Goal: Transaction & Acquisition: Purchase product/service

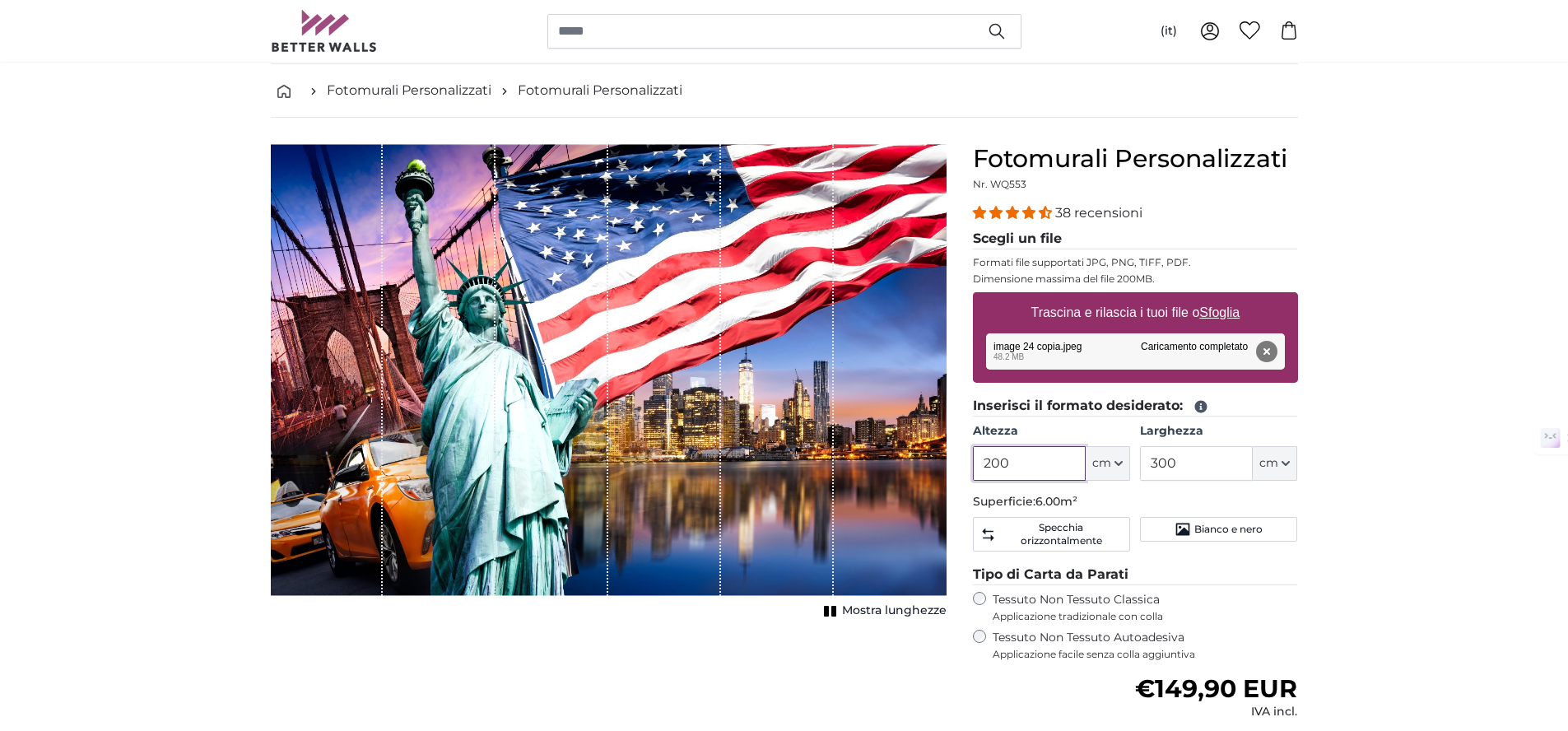
scroll to position [69, 0]
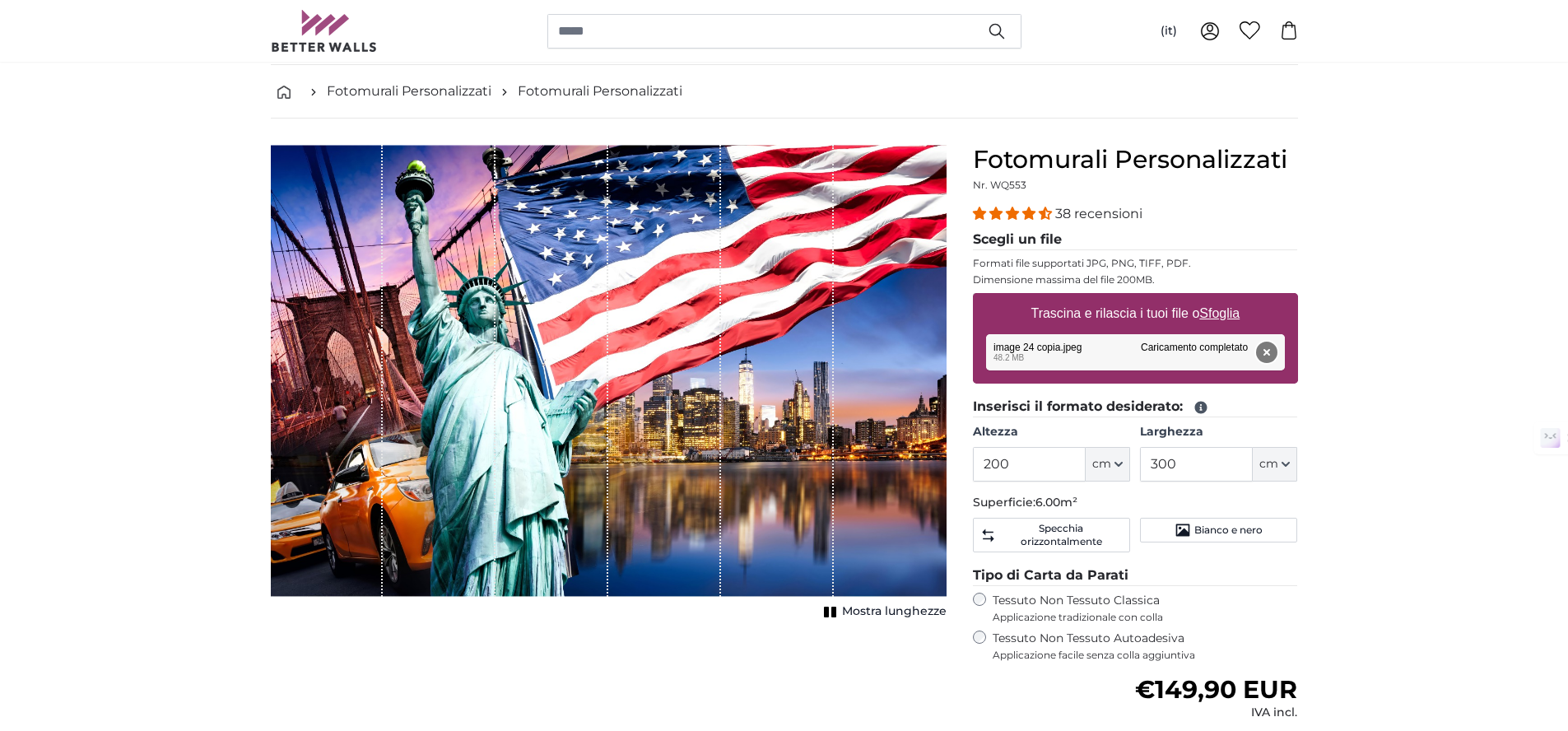
click at [1261, 351] on button "Rimuovi" at bounding box center [1265, 352] width 21 height 21
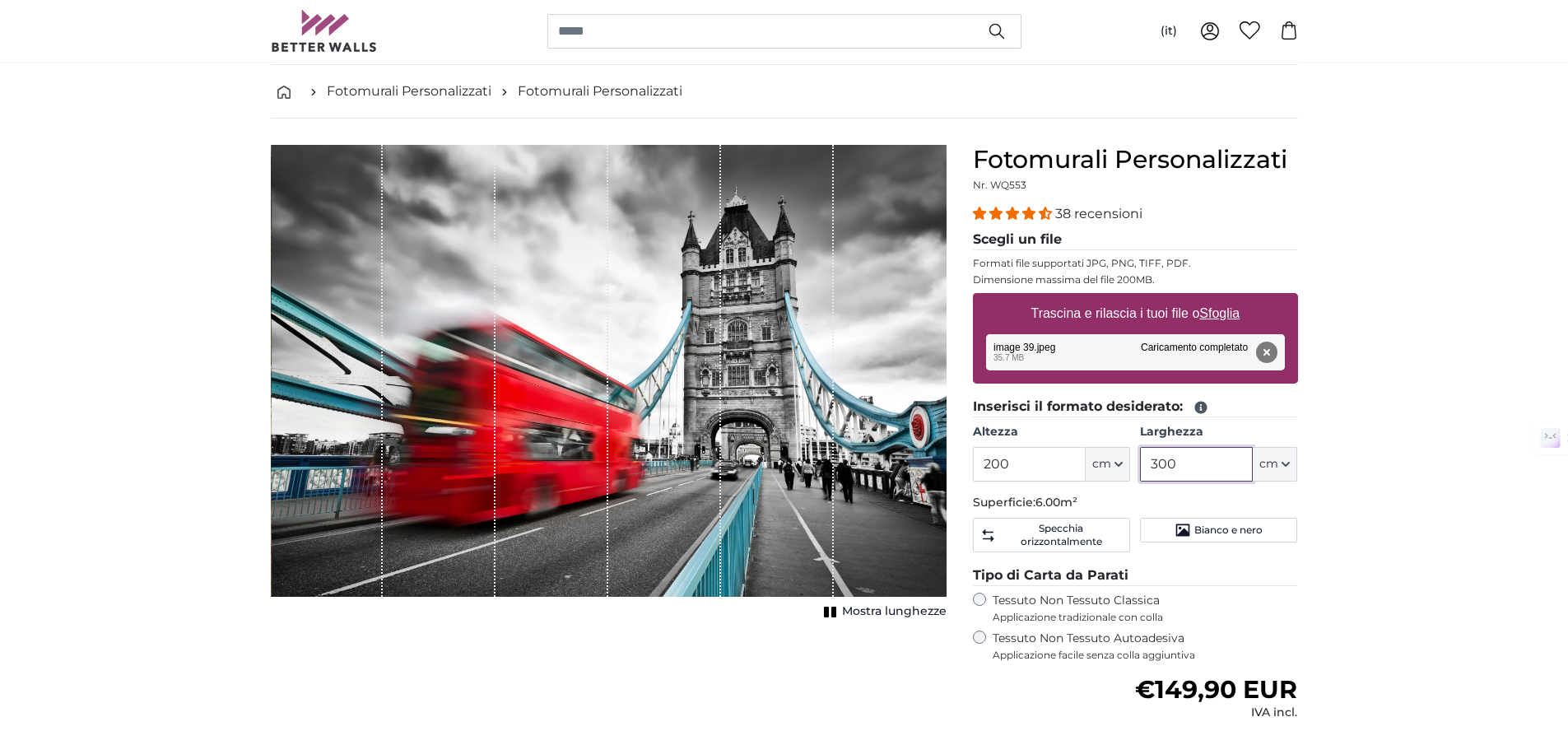
click at [1195, 469] on input "300" at bounding box center [1196, 464] width 113 height 34
type input "301"
click at [1044, 461] on input "200" at bounding box center [1029, 464] width 113 height 34
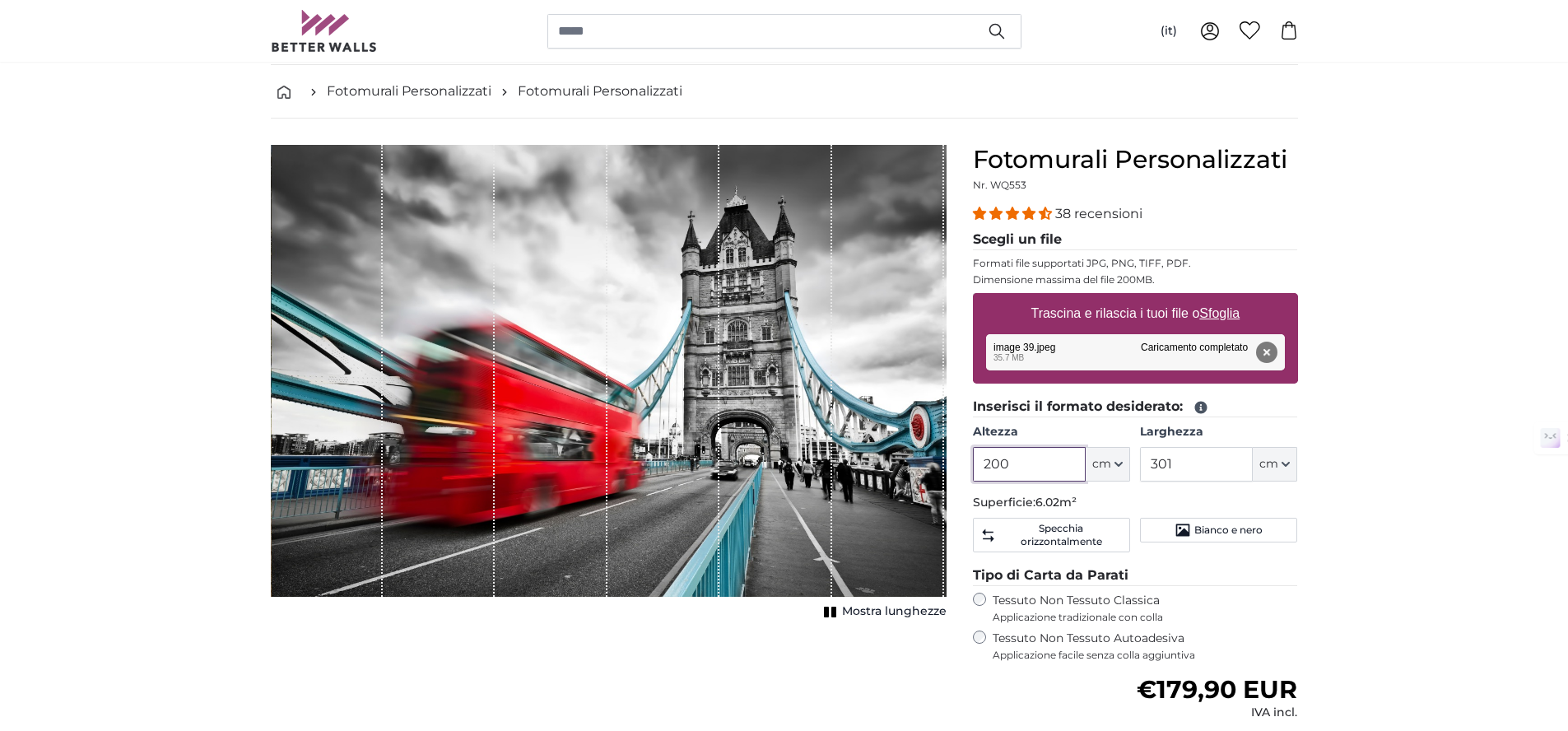
click at [1044, 461] on input "200" at bounding box center [1029, 464] width 113 height 34
click at [907, 607] on span "Mostra lunghezze" at bounding box center [894, 612] width 104 height 17
click at [906, 612] on span "Mostra lunghezze" at bounding box center [894, 612] width 104 height 17
click at [1050, 471] on input "200" at bounding box center [1029, 464] width 113 height 34
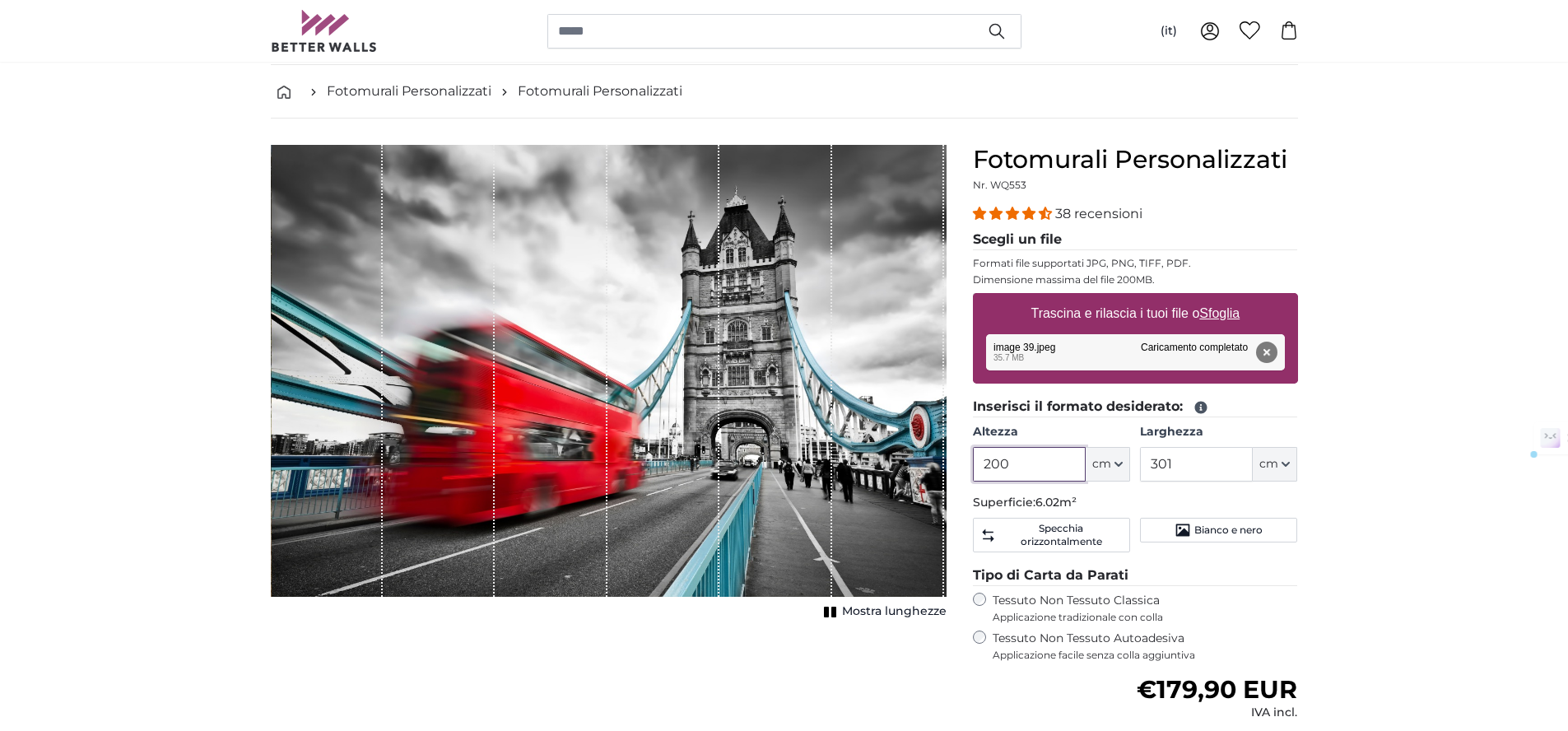
click at [1050, 471] on input "200" at bounding box center [1029, 464] width 113 height 34
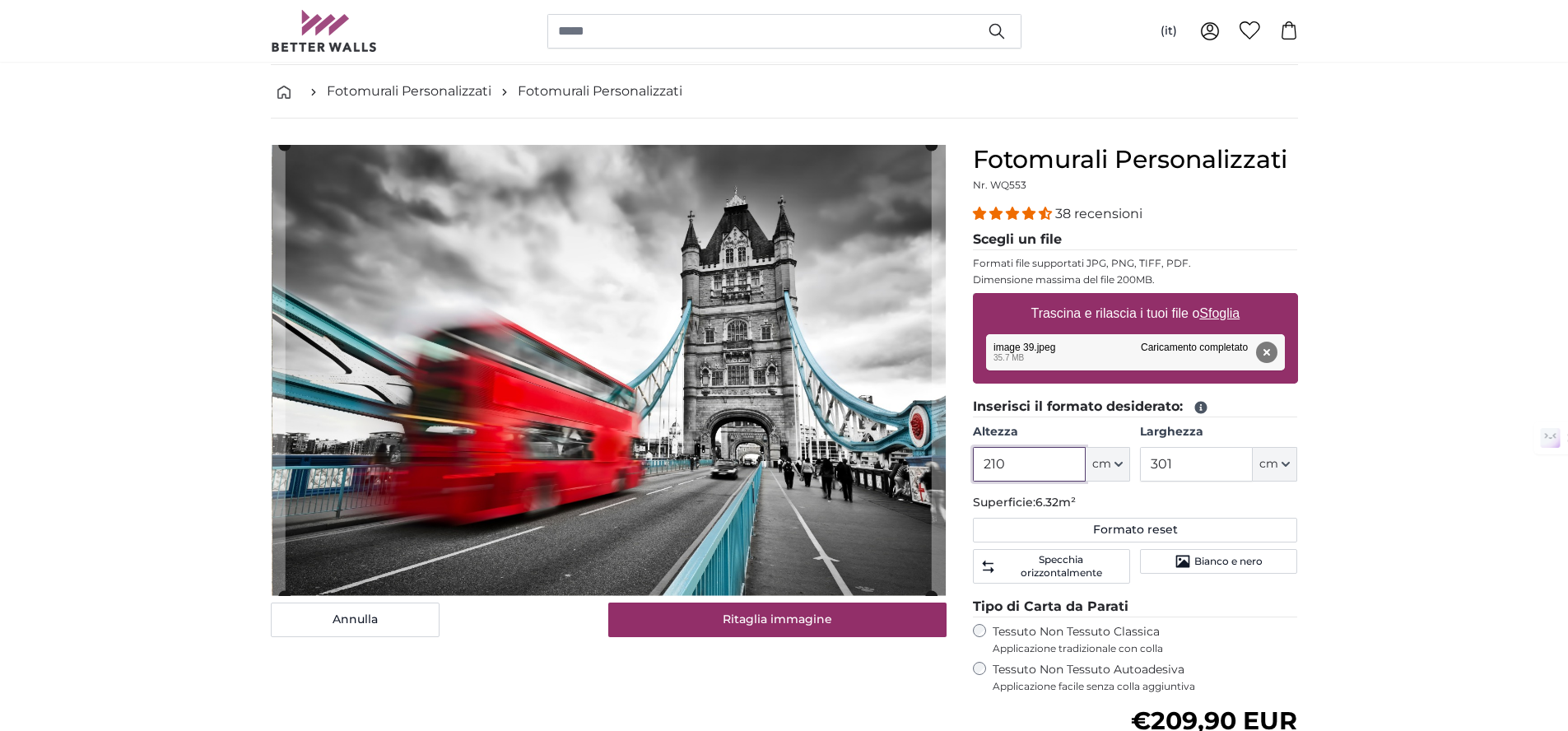
type input "210"
click at [1178, 464] on input "301" at bounding box center [1196, 464] width 113 height 34
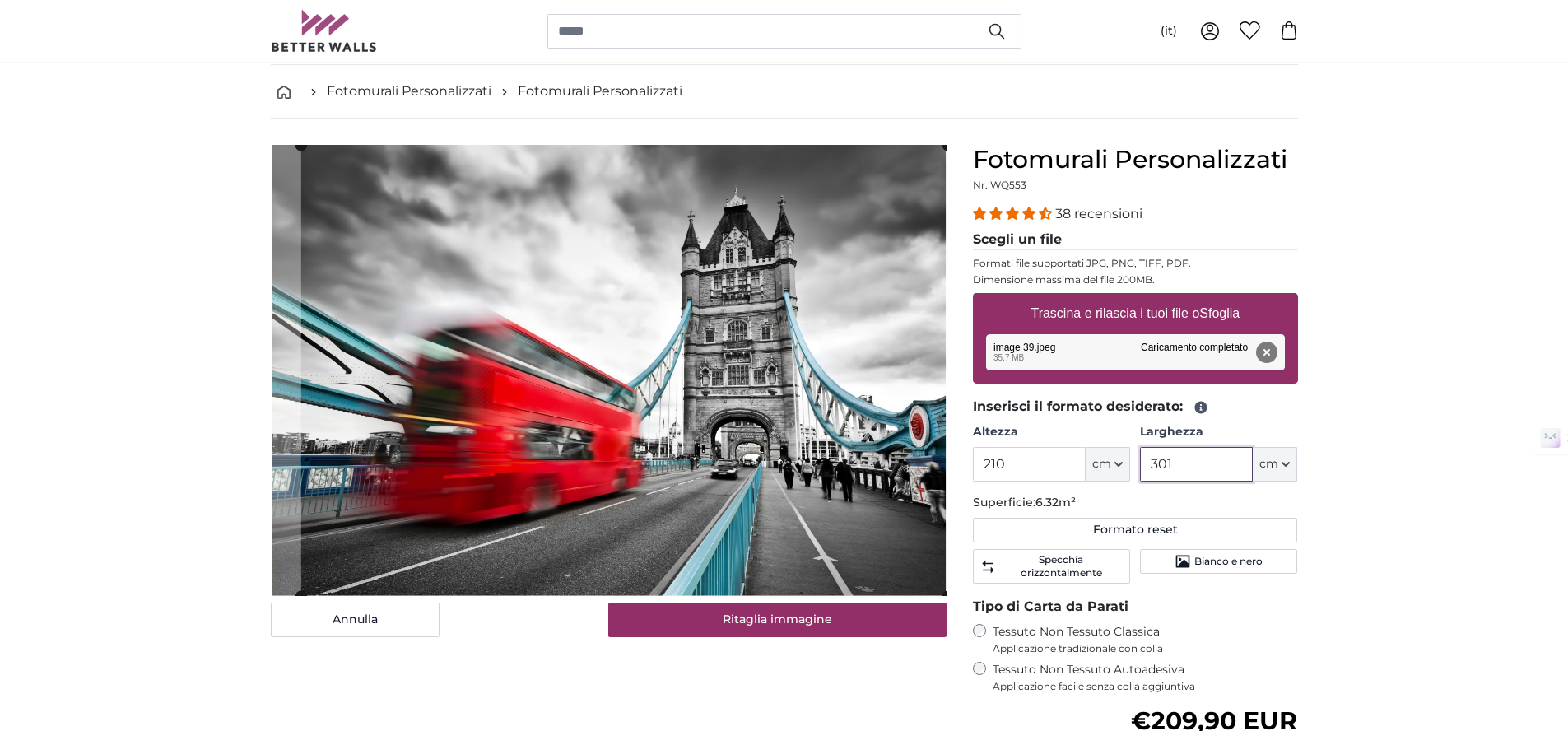
click at [853, 408] on cropper-handle at bounding box center [623, 370] width 646 height 451
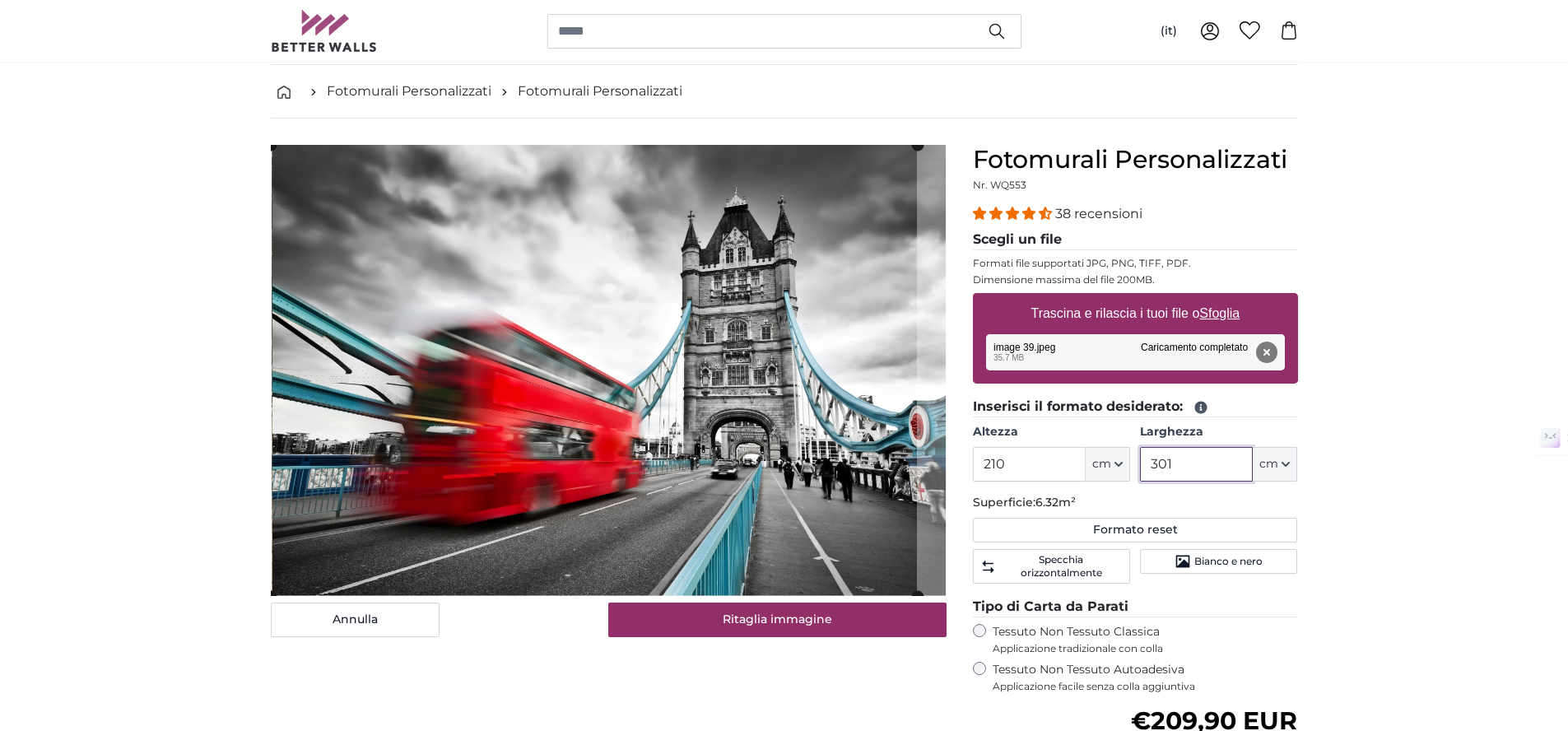
click at [278, 339] on cropper-handle at bounding box center [593, 370] width 646 height 451
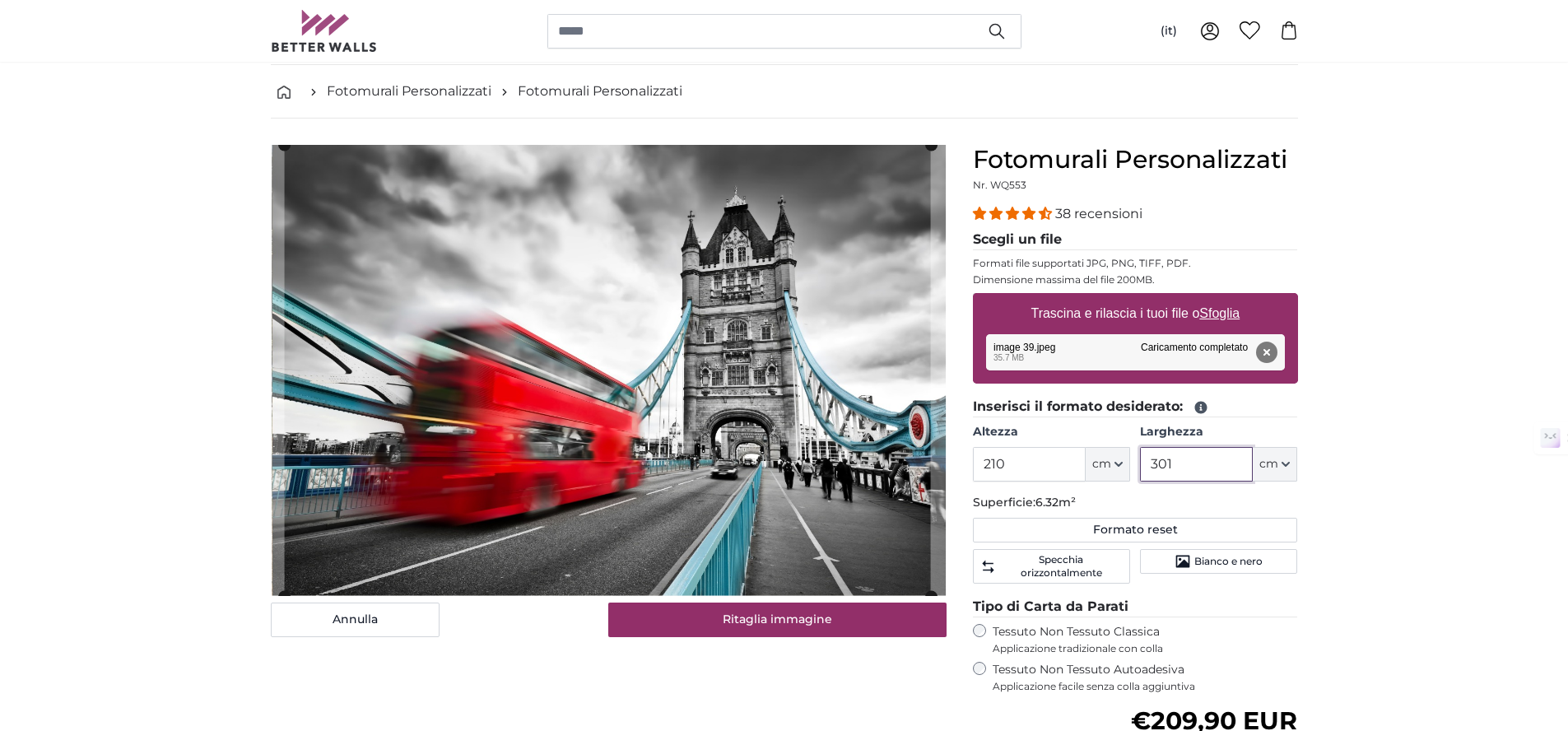
click at [500, 341] on cropper-handle at bounding box center [606, 370] width 646 height 451
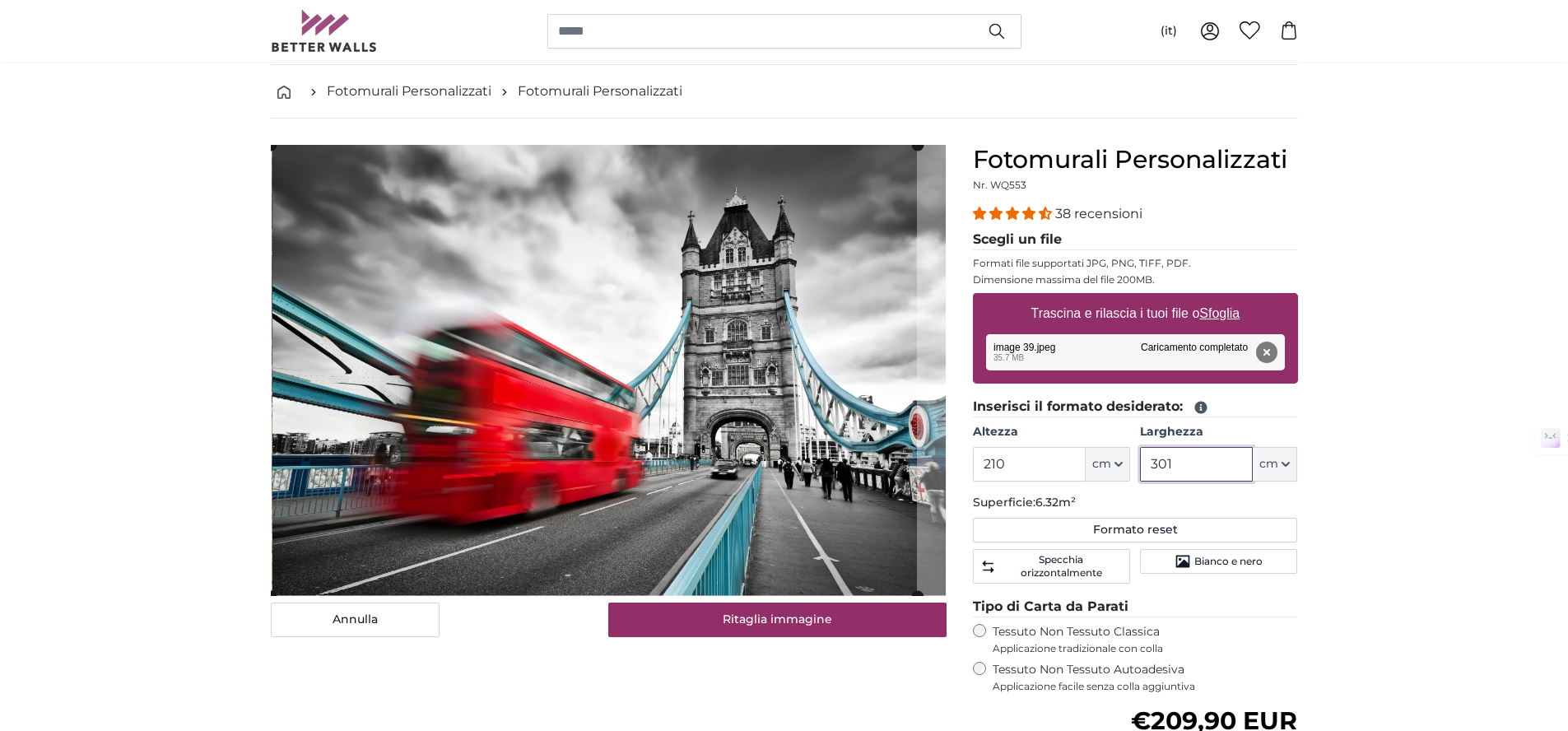
click at [466, 433] on cropper-handle at bounding box center [593, 370] width 646 height 451
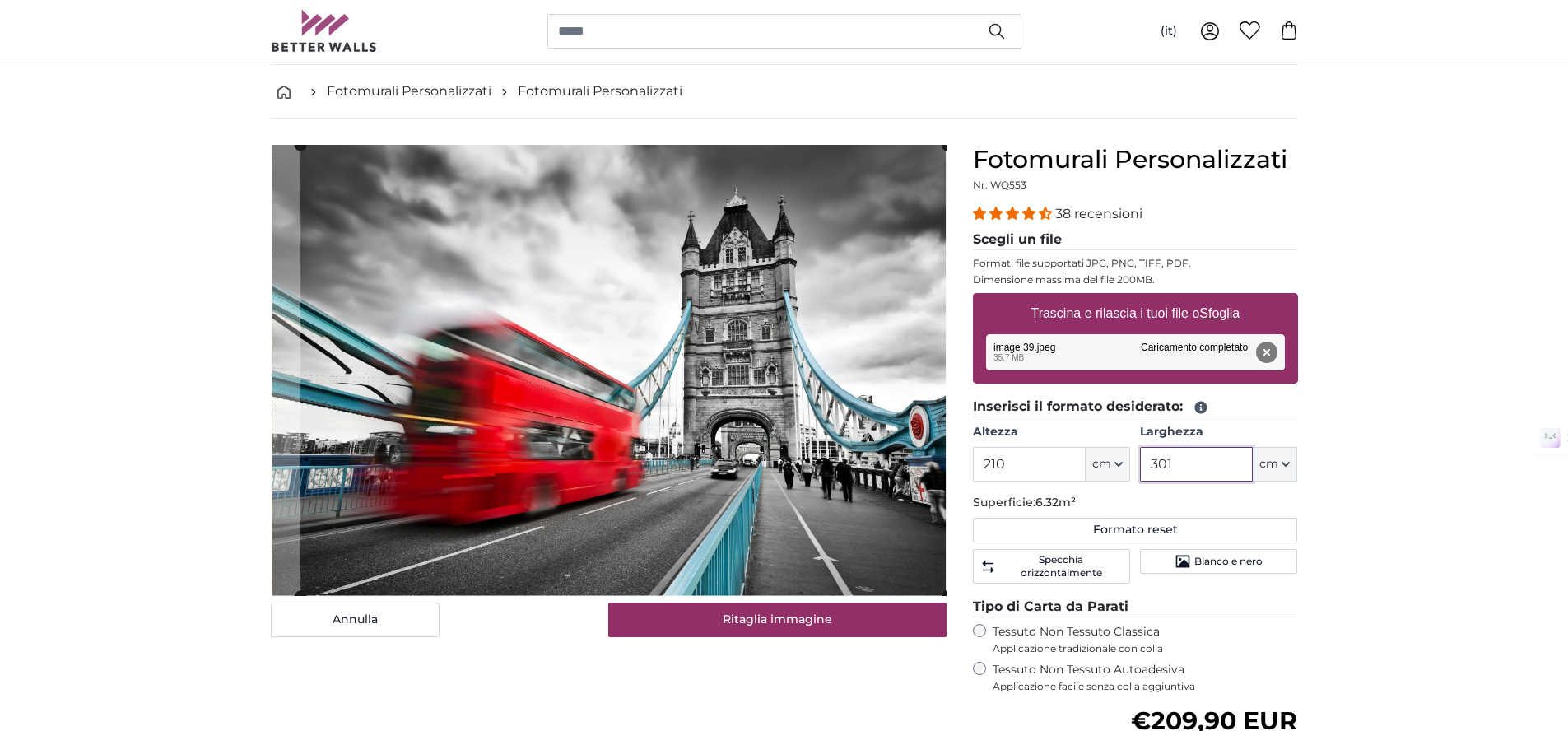
click at [648, 440] on cropper-handle at bounding box center [623, 370] width 646 height 451
click at [1043, 460] on input "210" at bounding box center [1029, 464] width 113 height 34
click at [1043, 459] on input "210" at bounding box center [1029, 464] width 113 height 34
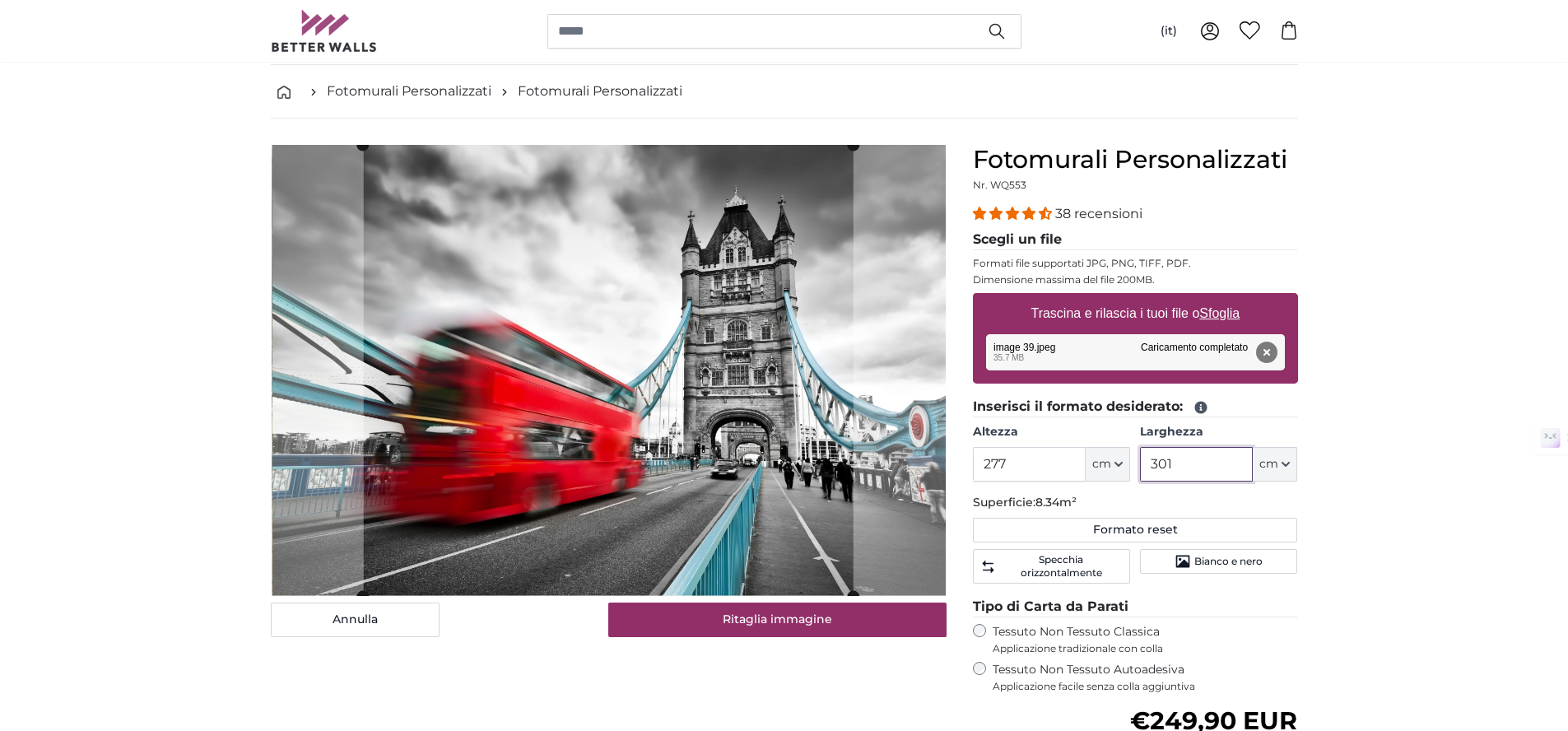
click at [1177, 465] on input "301" at bounding box center [1196, 464] width 113 height 34
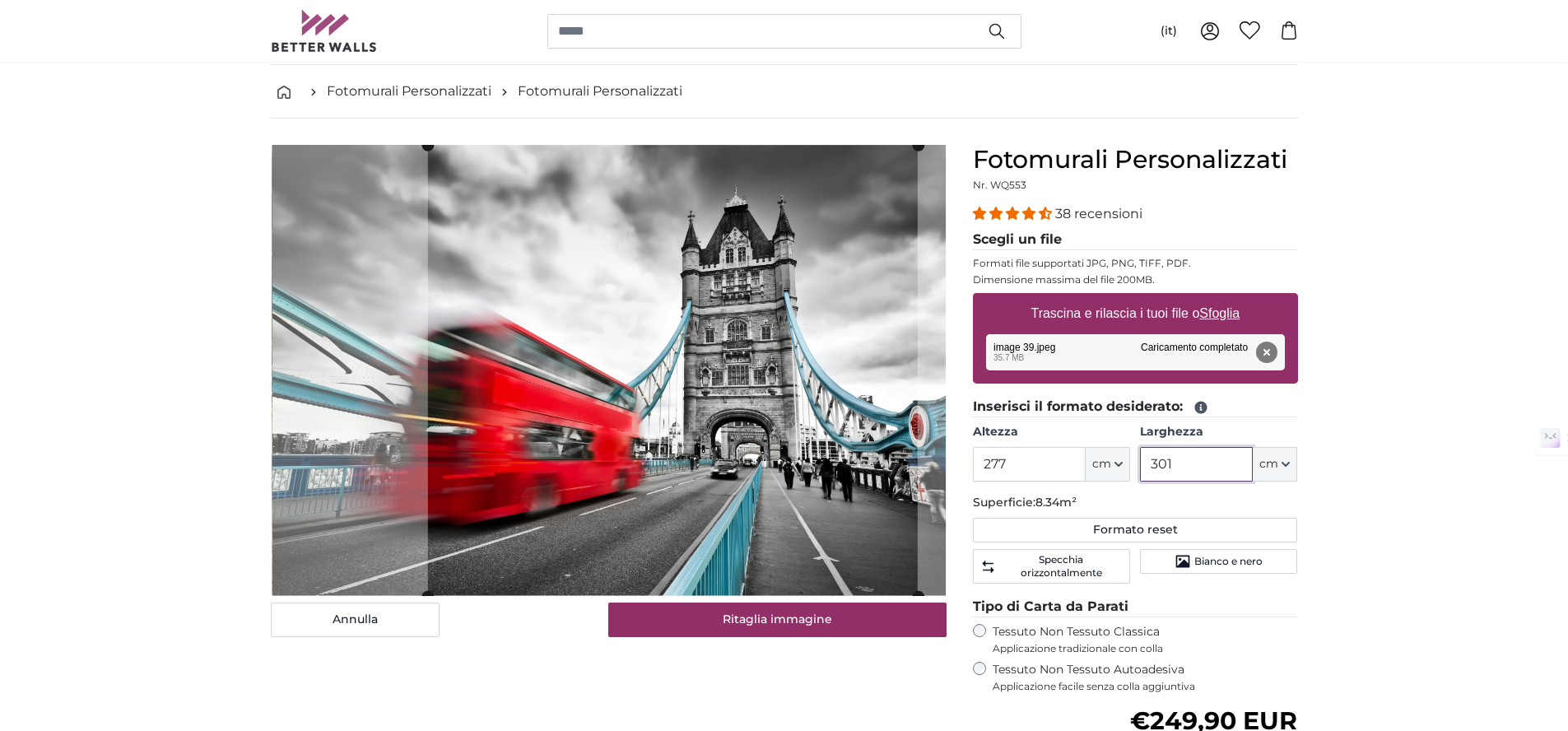
click at [636, 398] on cropper-handle at bounding box center [672, 370] width 490 height 451
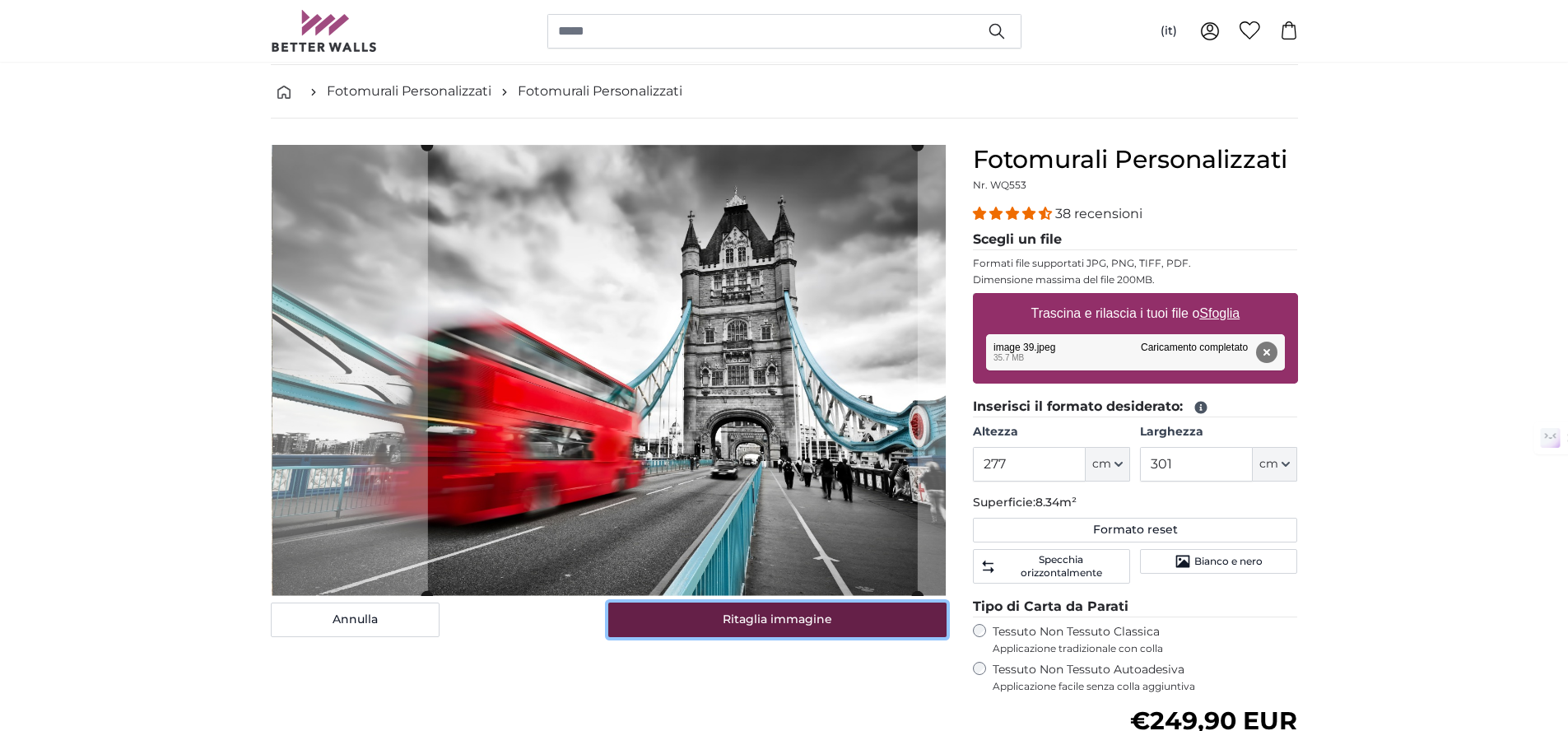
click at [742, 625] on button "Ritaglia immagine" at bounding box center [777, 619] width 338 height 34
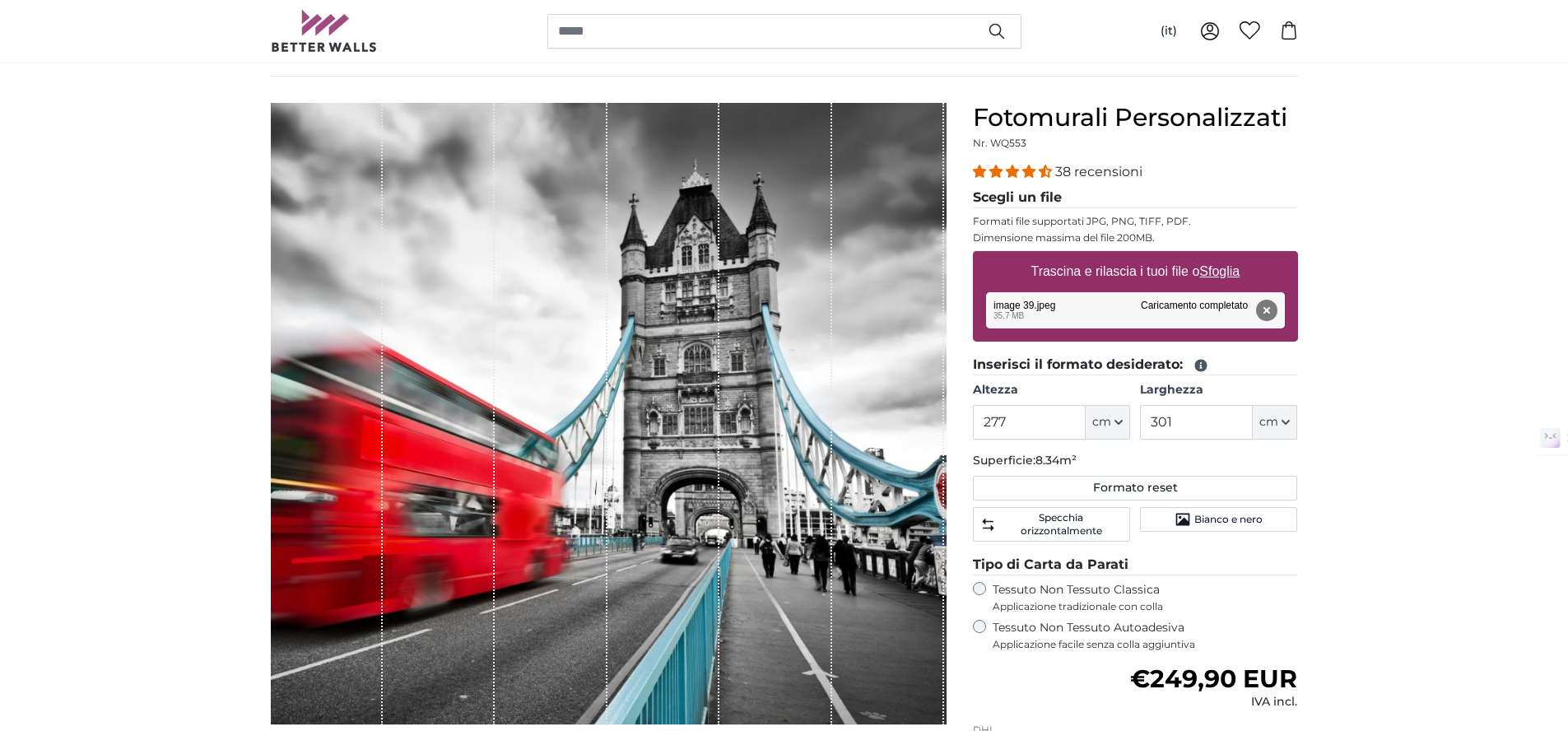
scroll to position [221, 0]
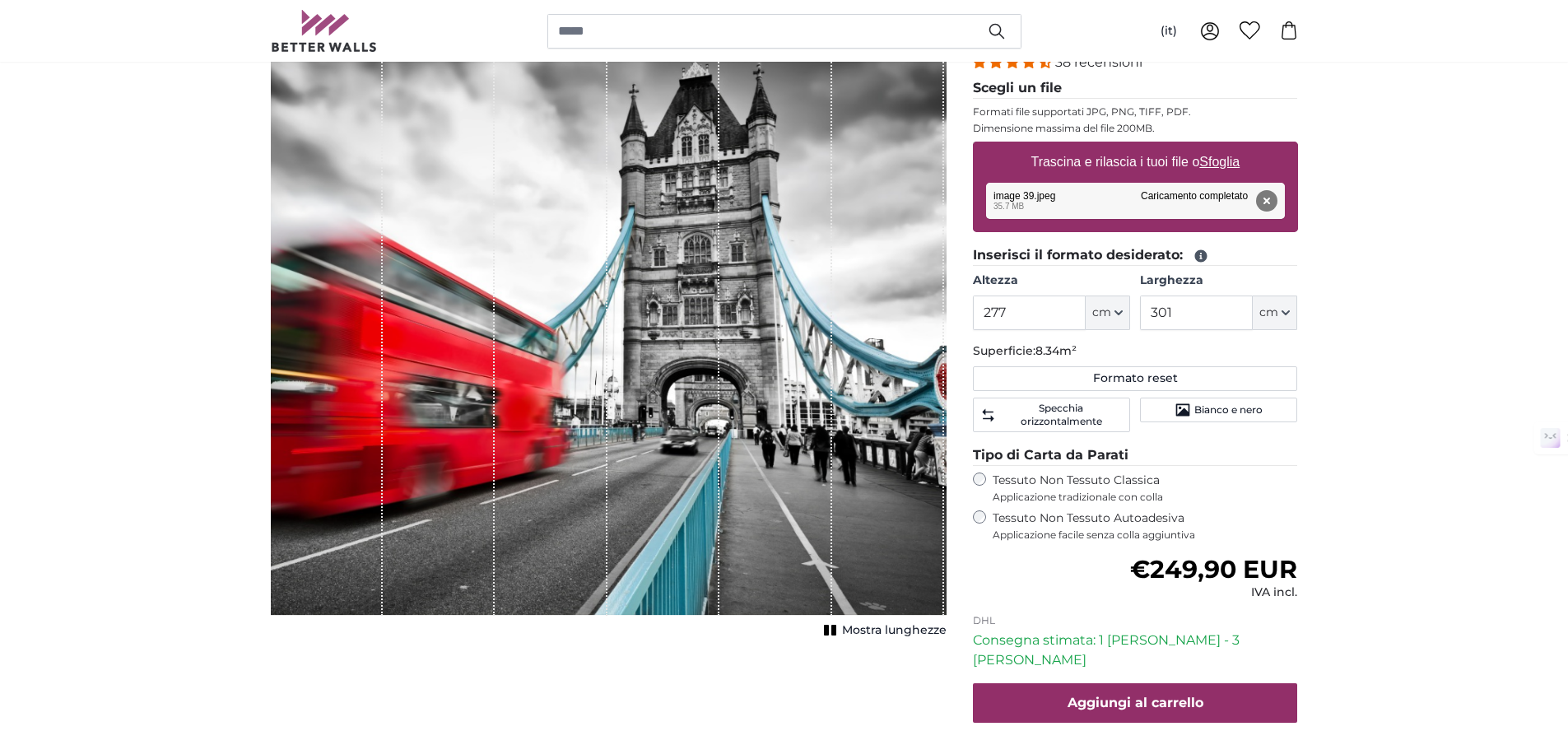
click at [868, 644] on div "[PERSON_NAME] immagine Mostra lunghezze" at bounding box center [609, 418] width 702 height 850
click at [869, 638] on button "Mostra lunghezze" at bounding box center [883, 630] width 128 height 23
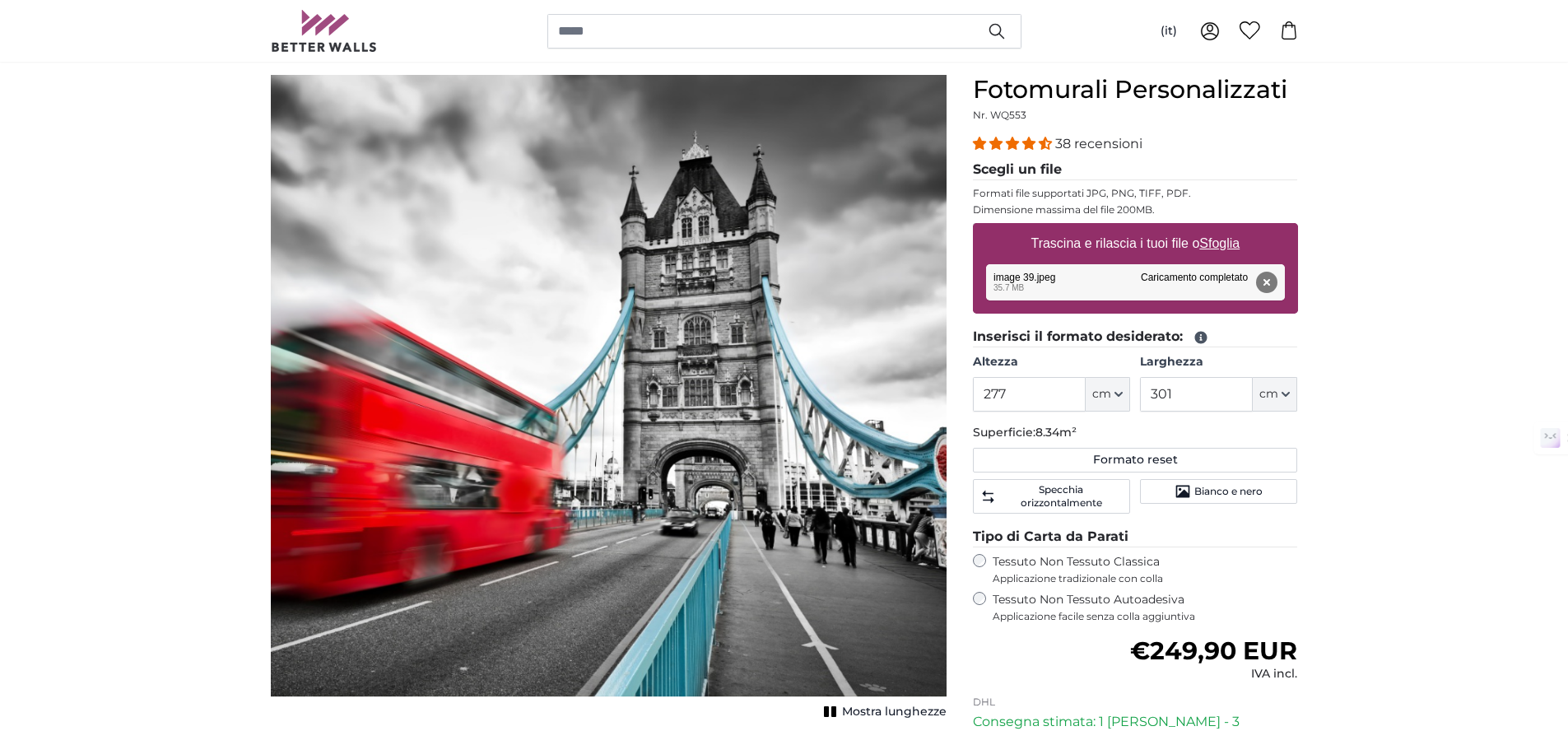
scroll to position [129, 0]
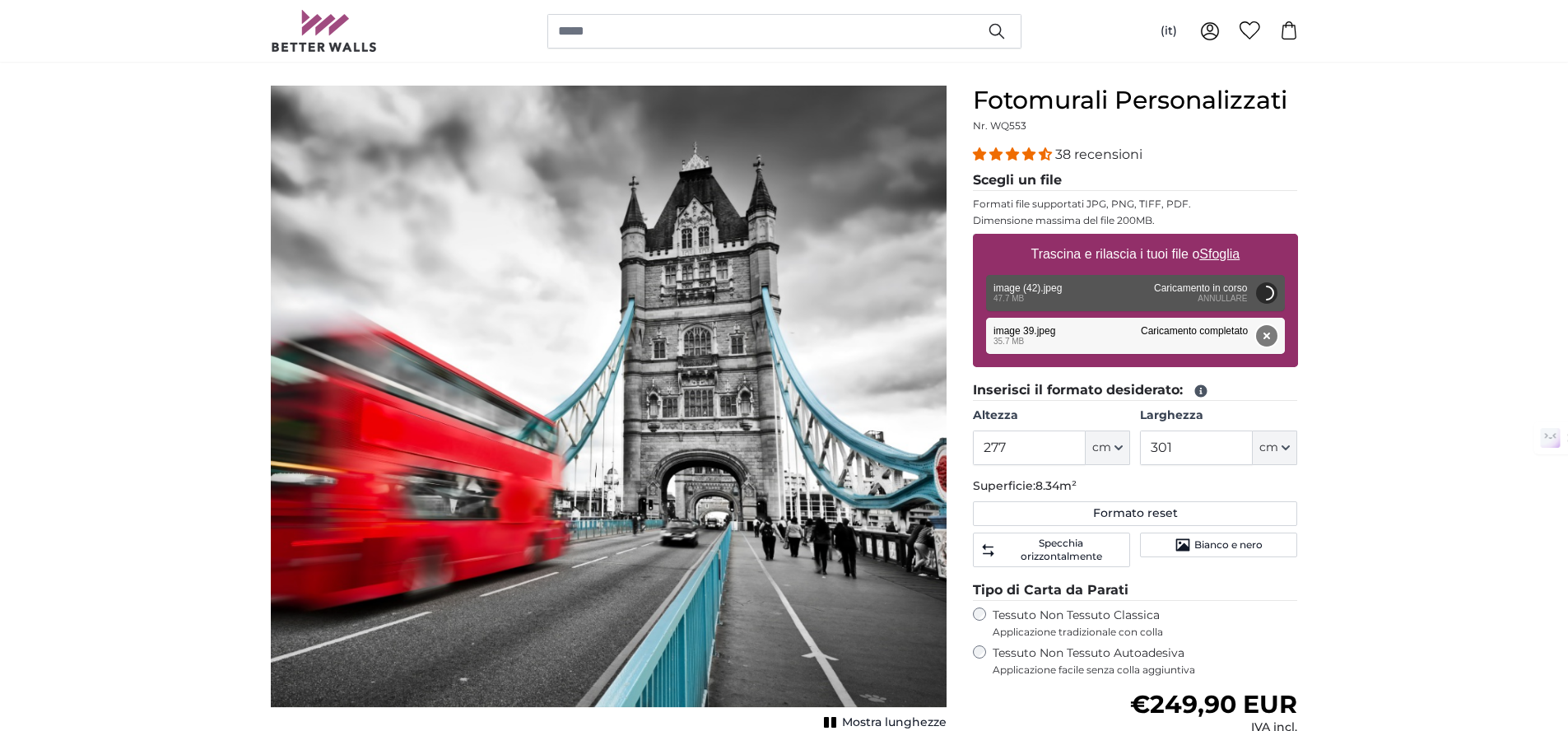
click at [1266, 335] on button "Rimuovi" at bounding box center [1265, 335] width 21 height 21
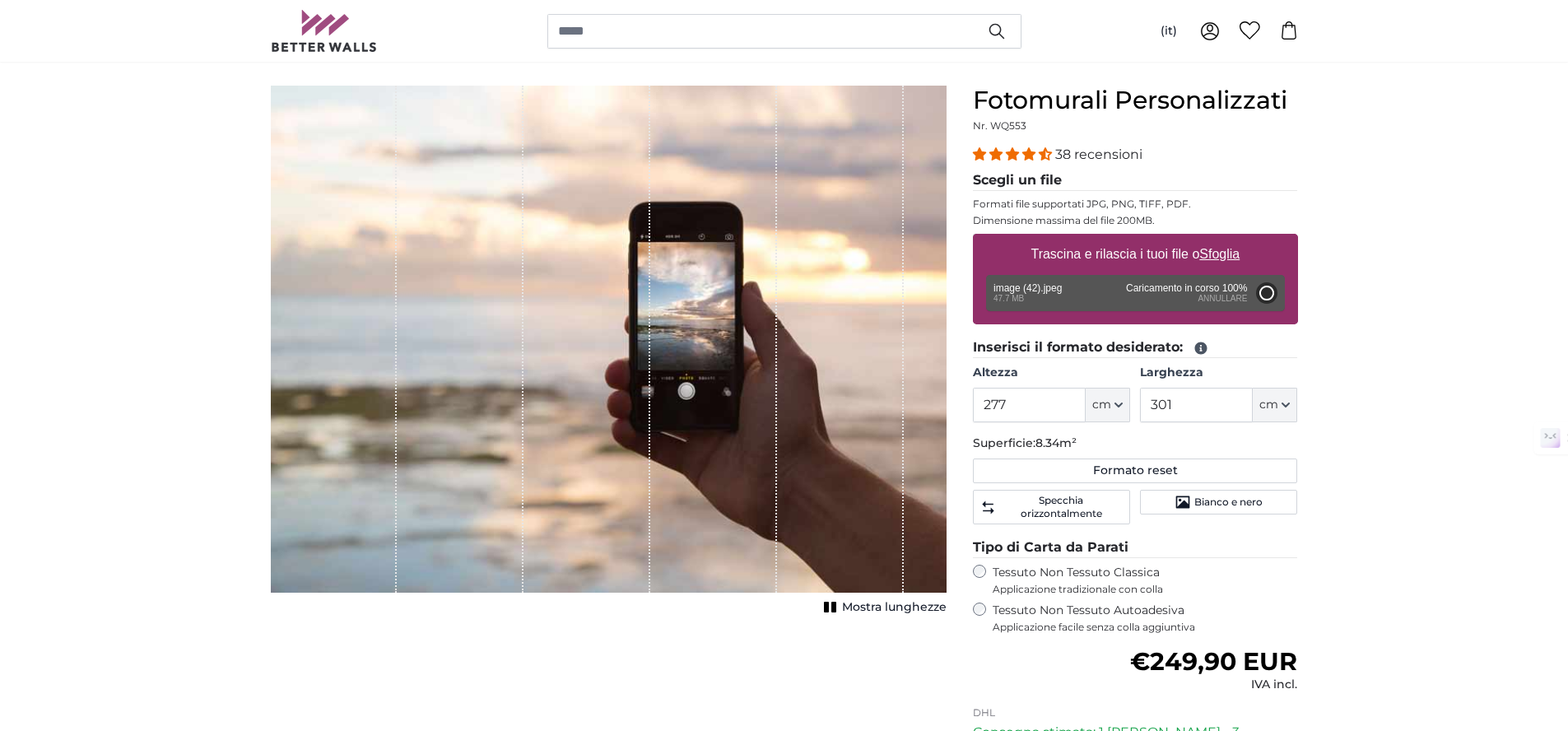
type input "200"
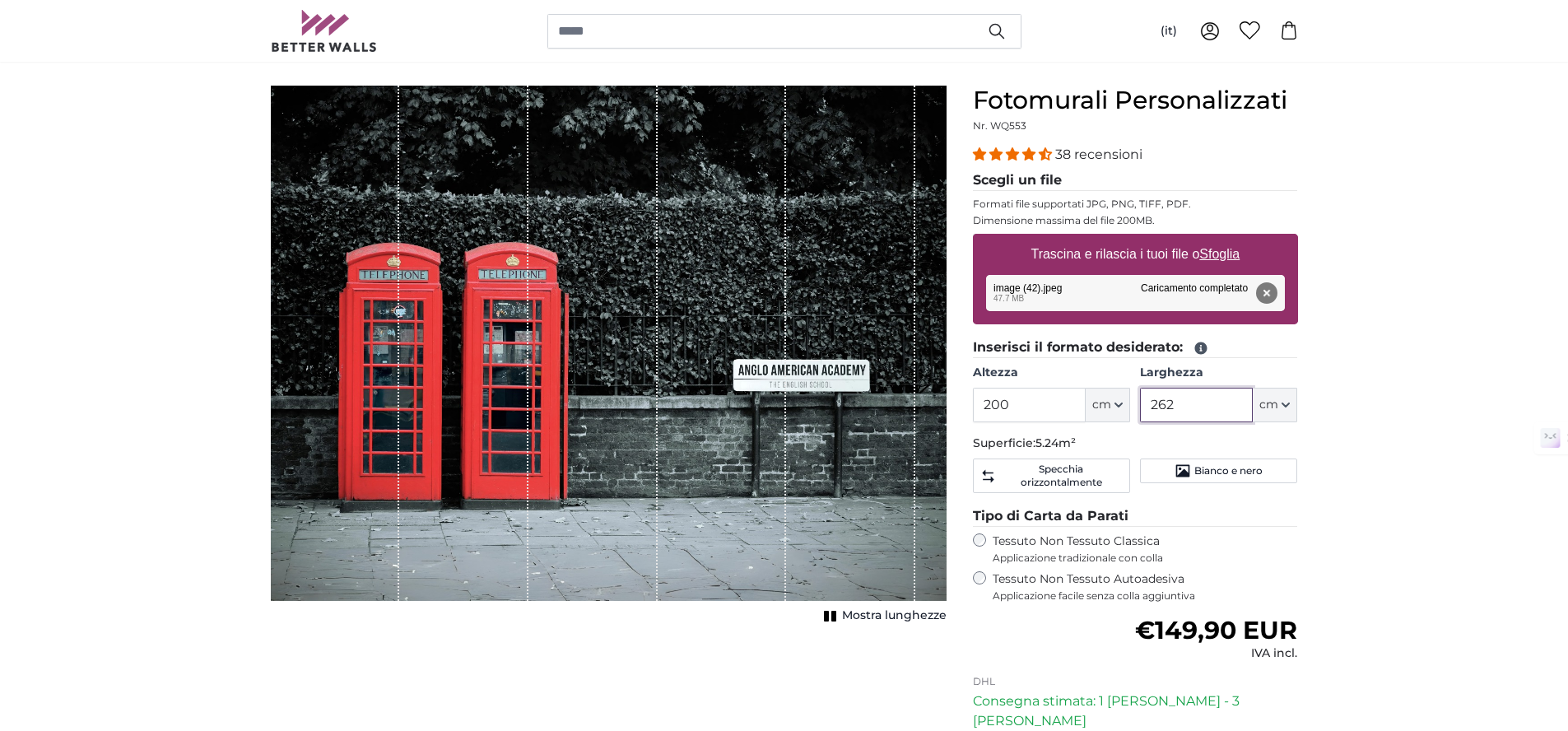
click at [1194, 412] on input "262" at bounding box center [1196, 405] width 113 height 34
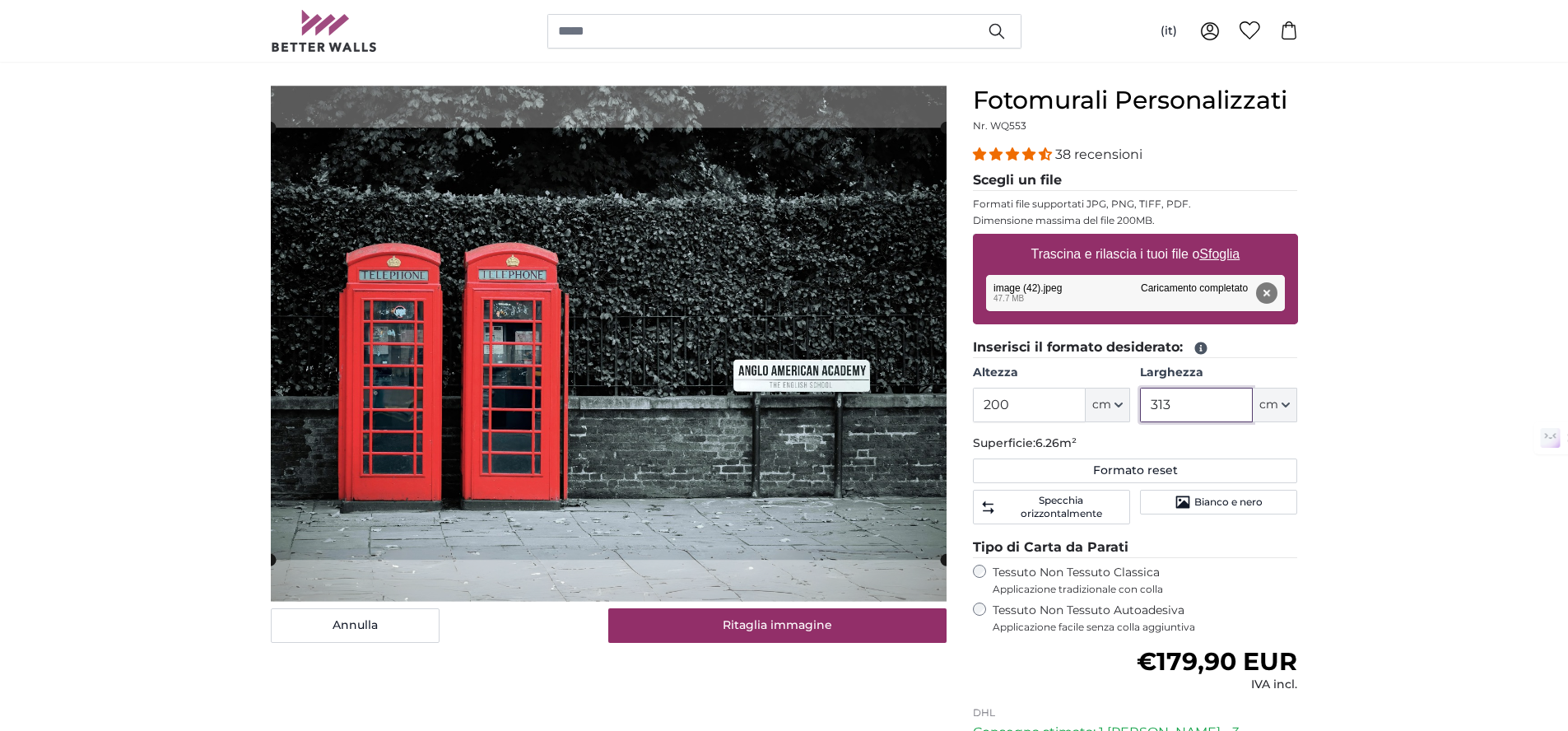
type input "313"
click at [1051, 407] on input "200" at bounding box center [1029, 405] width 113 height 34
click at [1010, 400] on input "200" at bounding box center [1029, 405] width 113 height 34
click at [1011, 400] on input "200" at bounding box center [1029, 405] width 113 height 34
click at [1011, 401] on input "200" at bounding box center [1029, 405] width 113 height 34
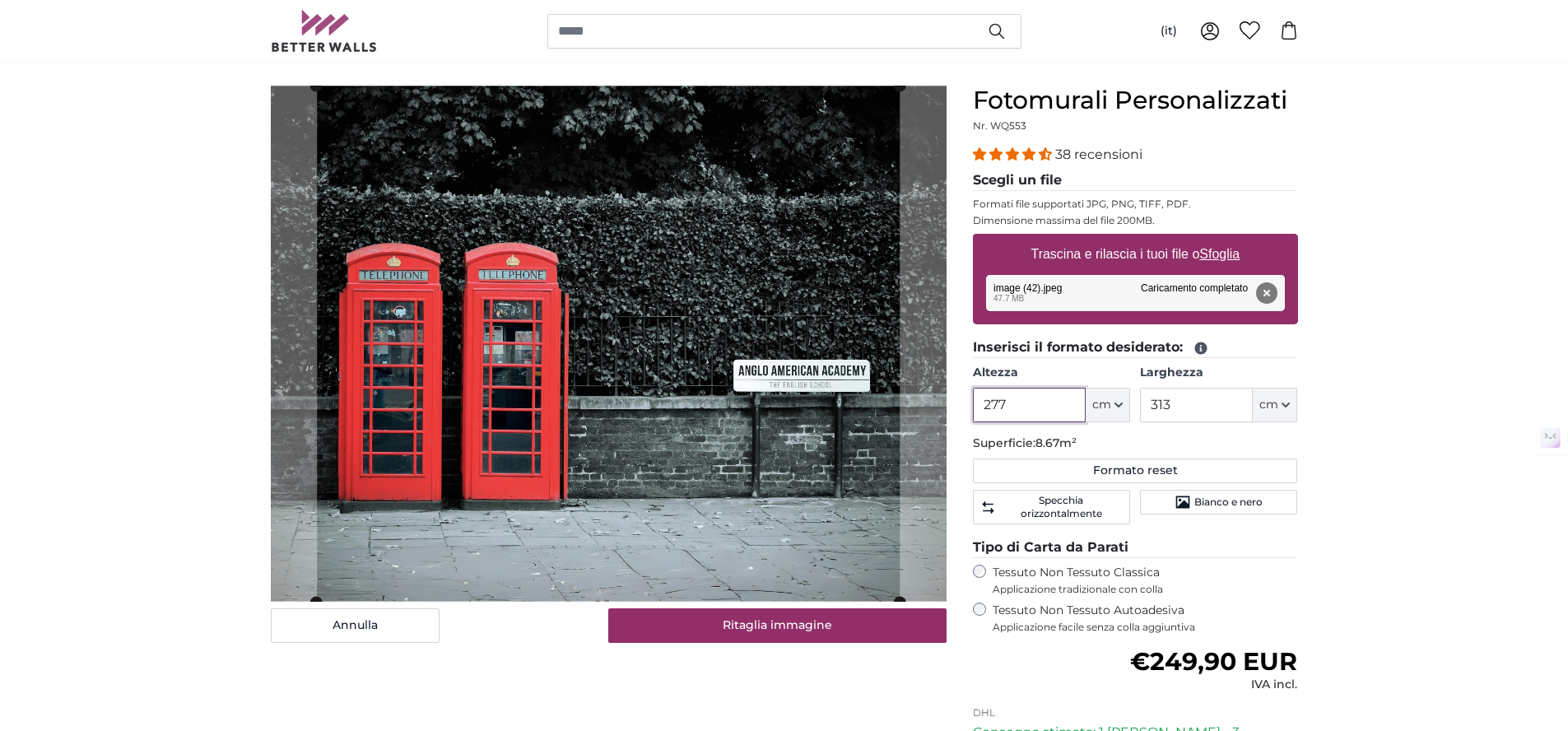
type input "277"
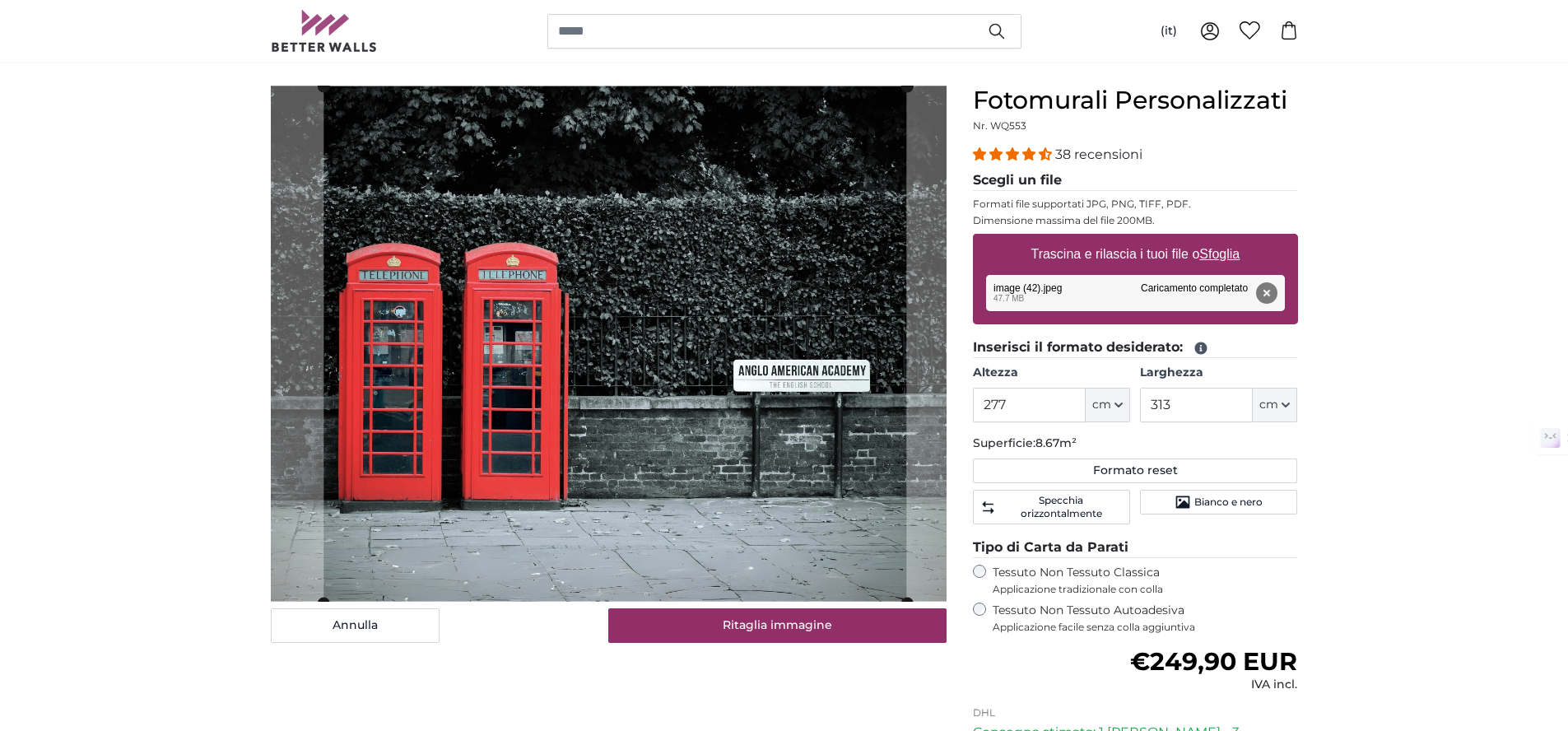
click at [749, 439] on cropper-handle at bounding box center [615, 344] width 583 height 516
click at [825, 430] on cropper-handle at bounding box center [618, 344] width 583 height 516
click at [699, 438] on cropper-handle at bounding box center [618, 344] width 583 height 516
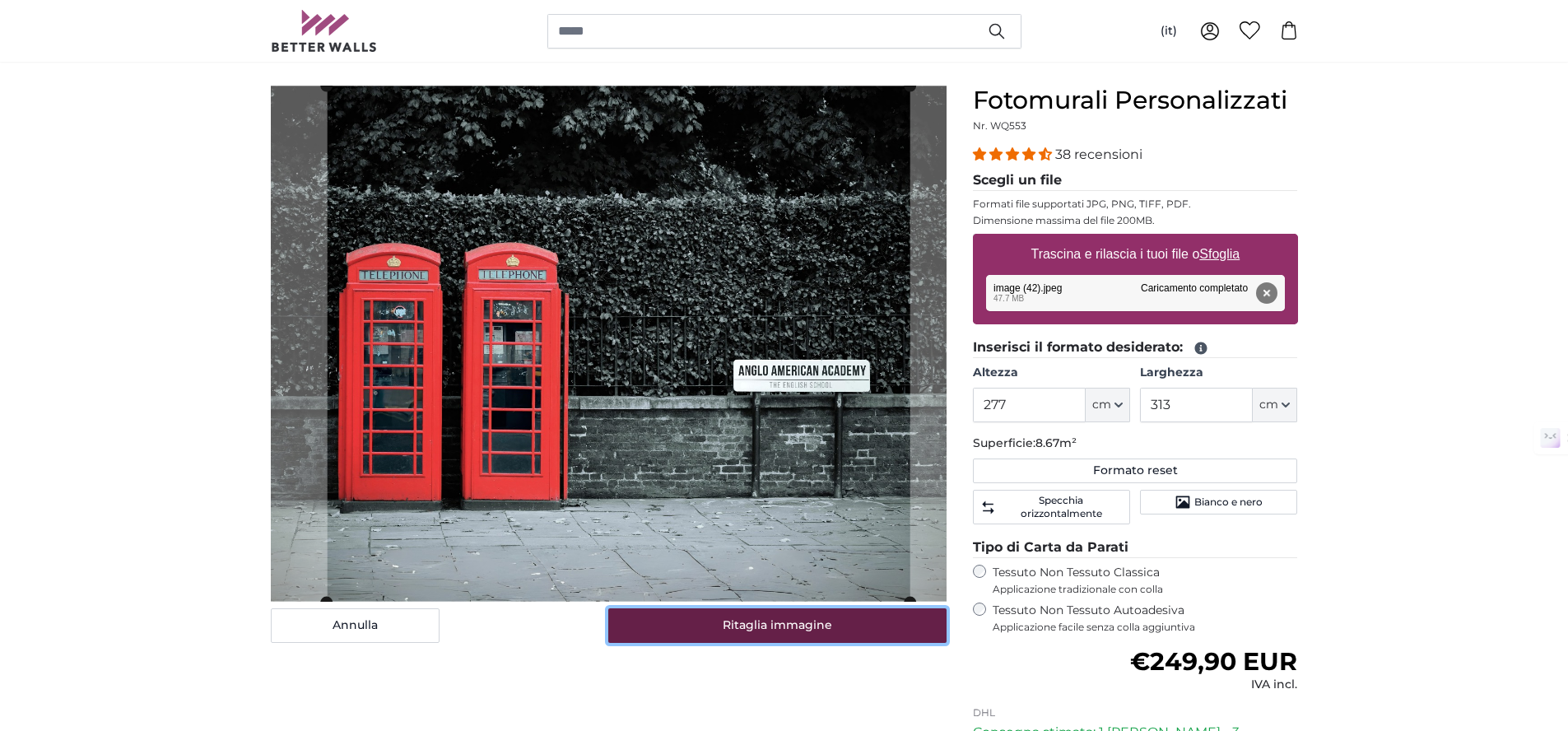
click at [770, 628] on button "Ritaglia immagine" at bounding box center [777, 625] width 338 height 34
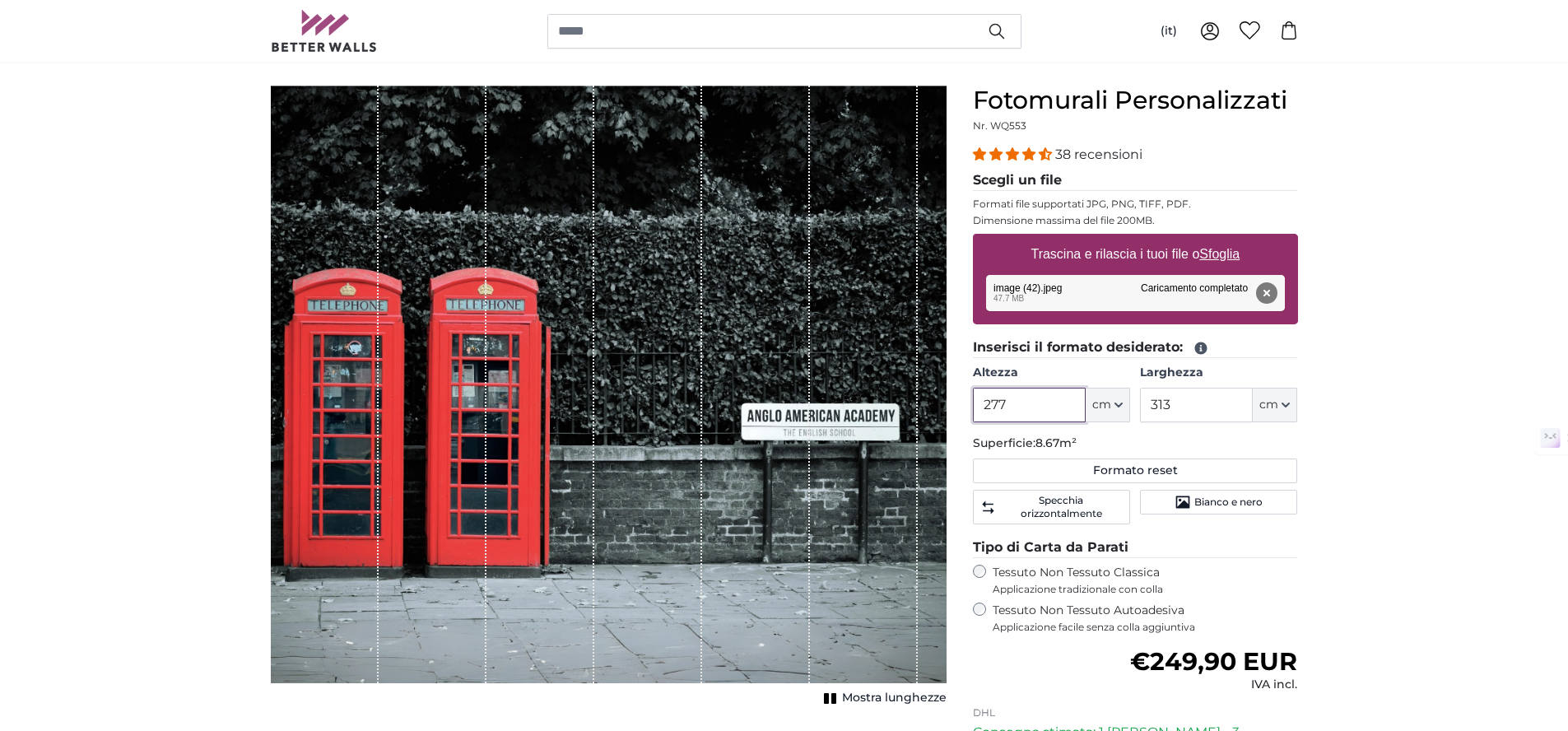
click at [1034, 409] on input "277" at bounding box center [1029, 405] width 113 height 34
click at [1184, 402] on input "313" at bounding box center [1196, 405] width 113 height 34
click at [853, 698] on span "Mostra lunghezze" at bounding box center [894, 698] width 104 height 17
